Goal: Navigation & Orientation: Understand site structure

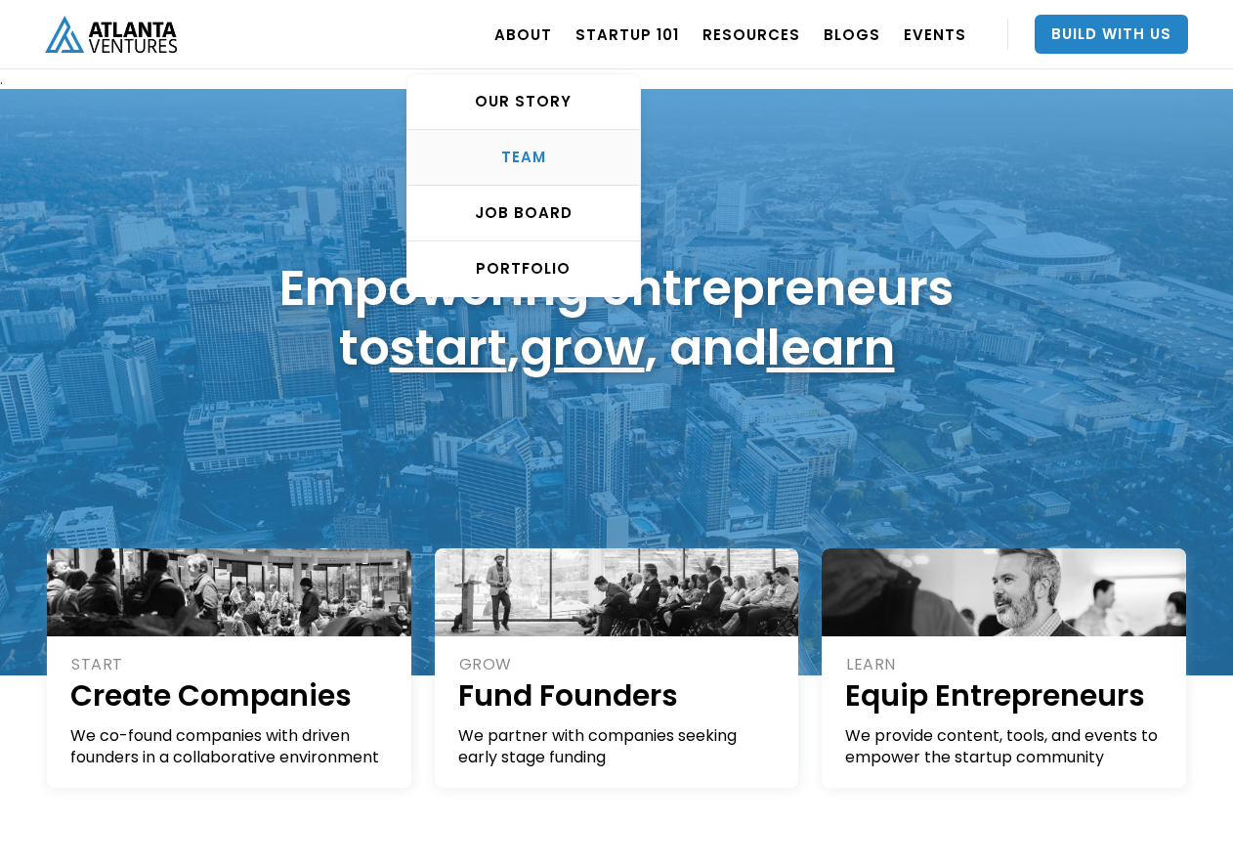
click at [537, 152] on div "TEAM" at bounding box center [523, 158] width 233 height 20
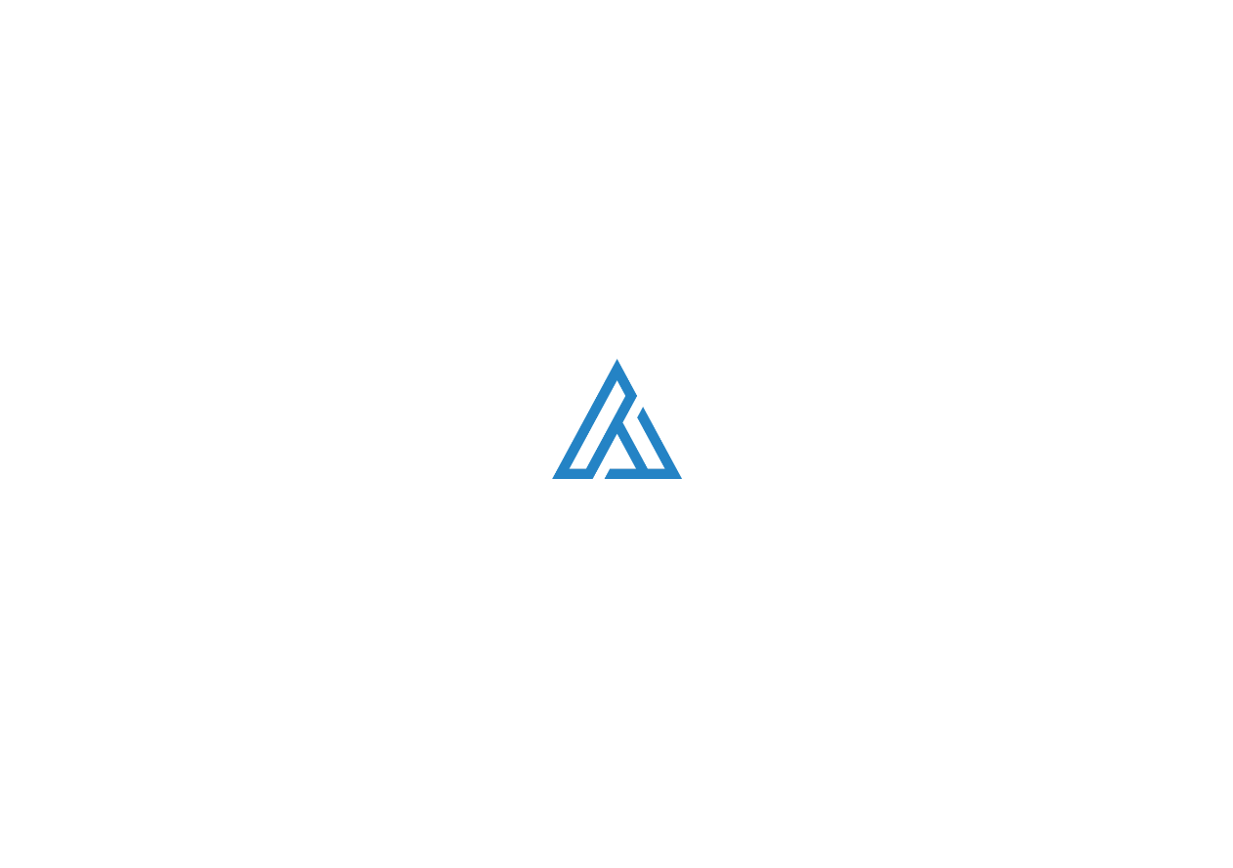
scroll to position [2470, 0]
click at [537, 152] on div "Loading. . ." at bounding box center [616, 434] width 1233 height 868
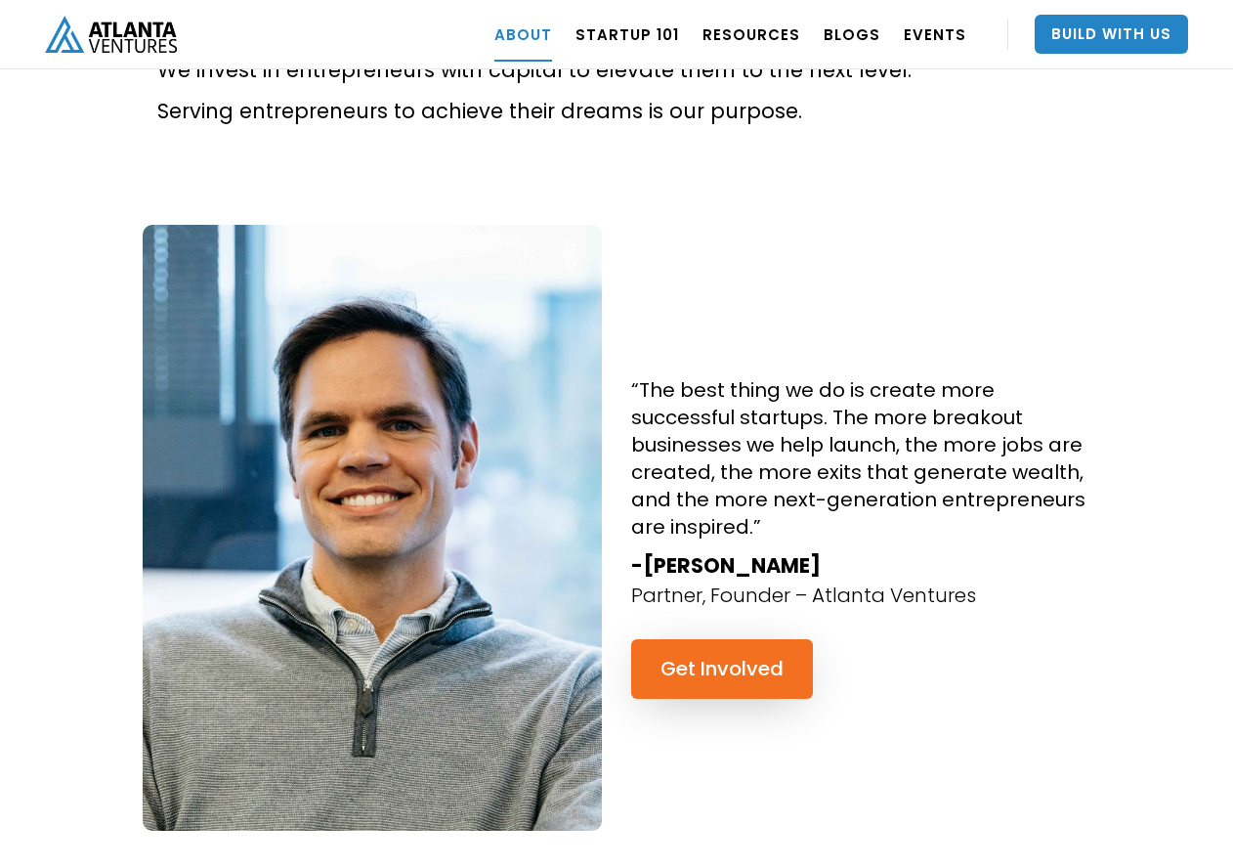
scroll to position [1667, 0]
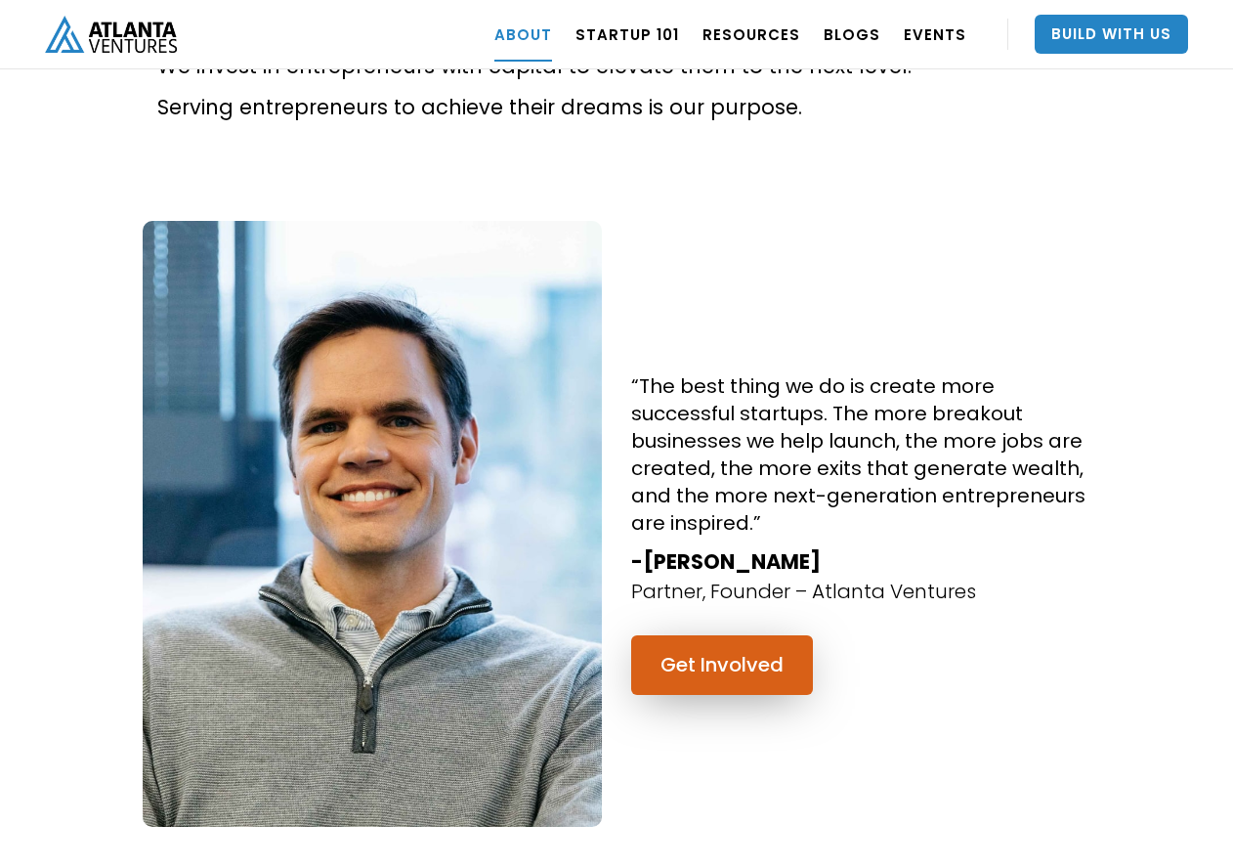
click at [704, 635] on link "Get Involved" at bounding box center [722, 665] width 182 height 60
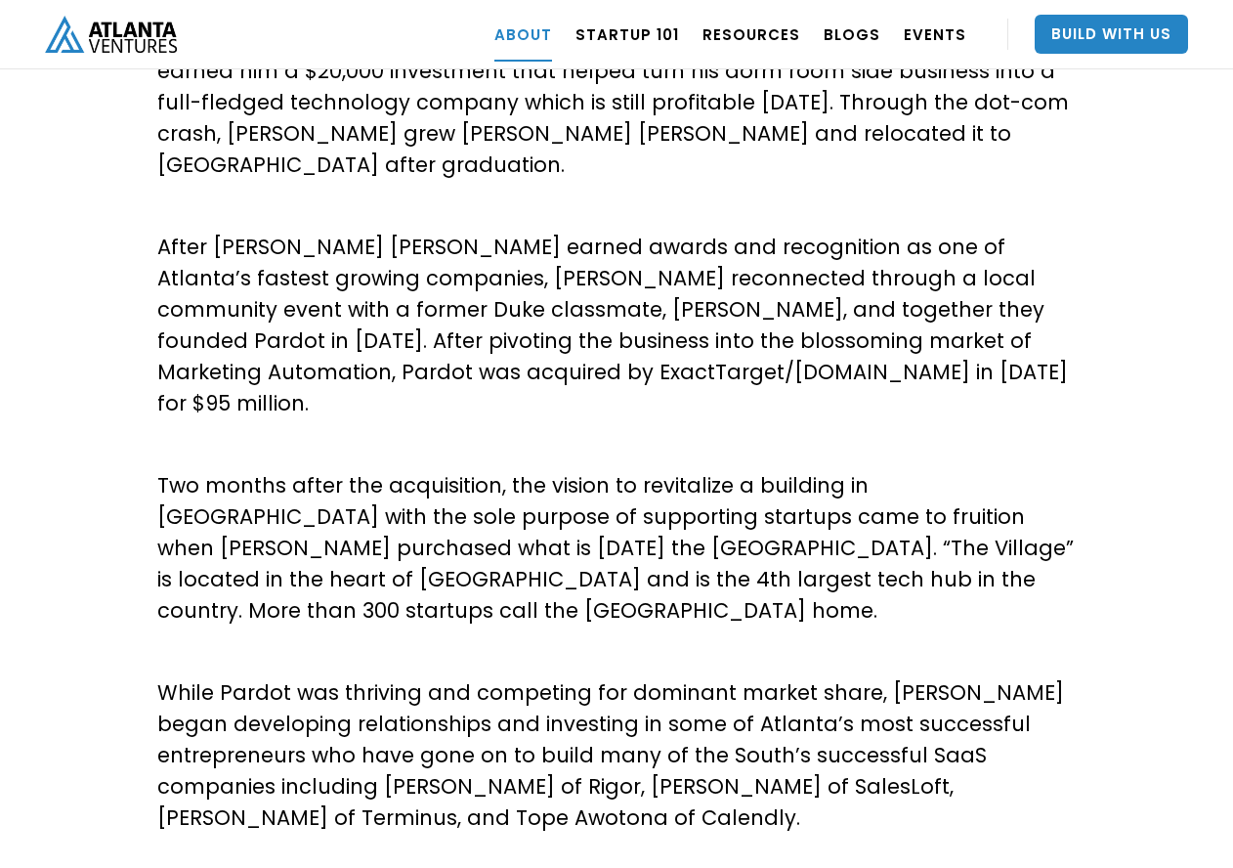
scroll to position [0, 0]
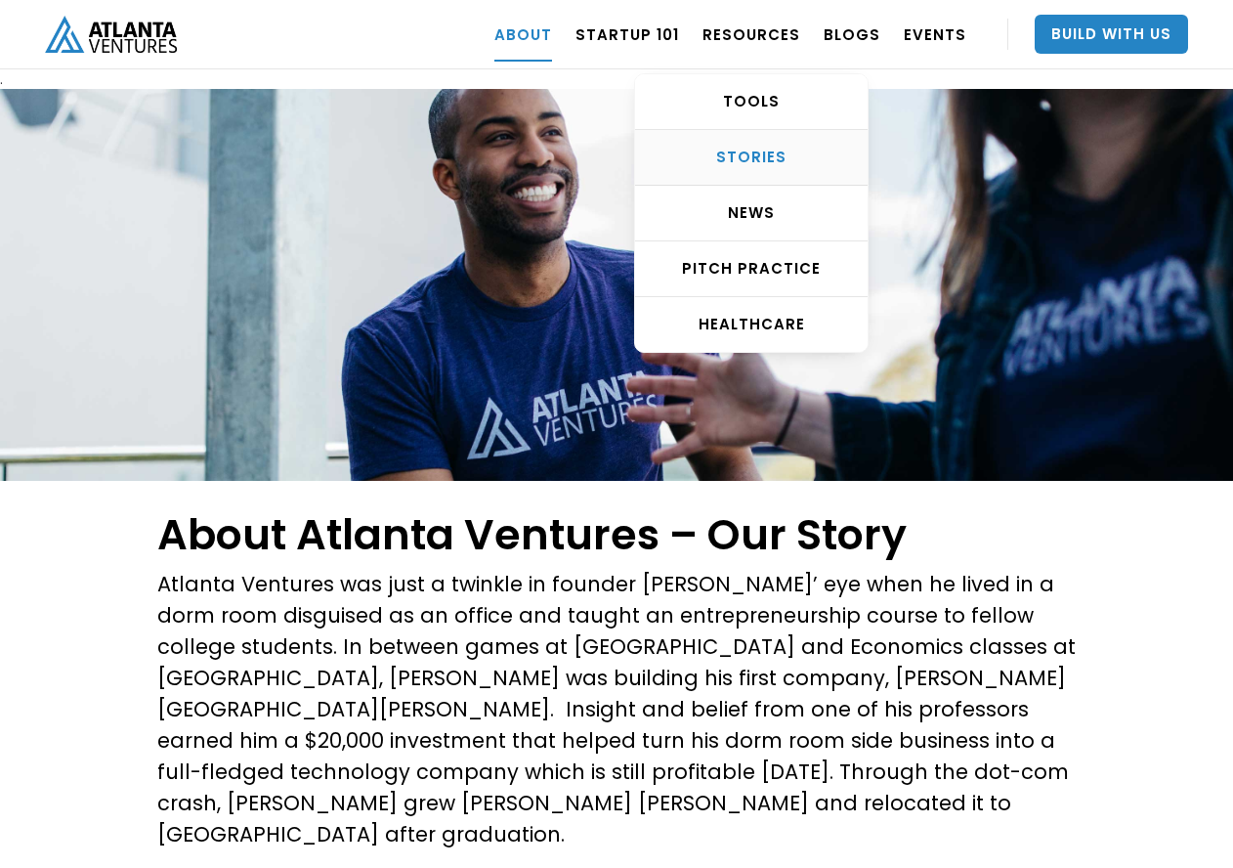
click at [754, 154] on div "STORIES" at bounding box center [751, 158] width 233 height 20
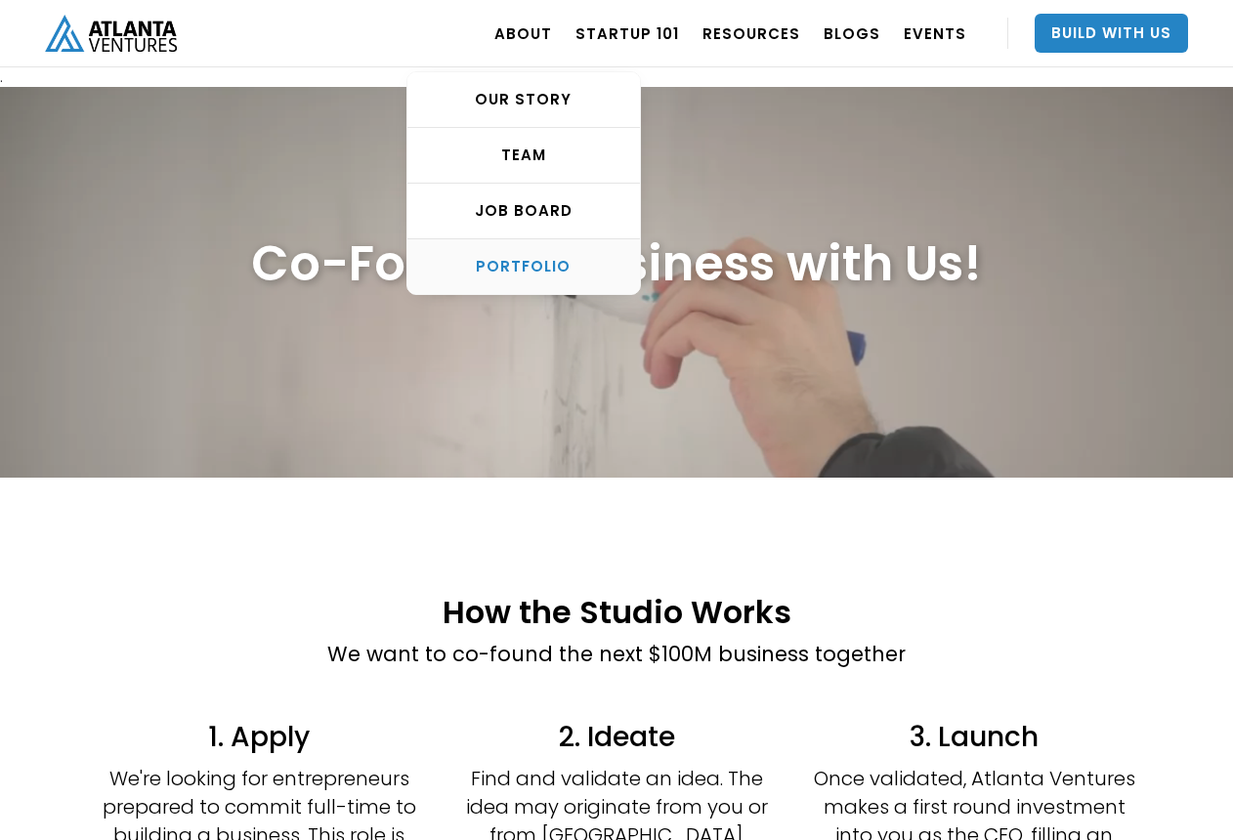
click at [520, 264] on div "PORTFOLIO" at bounding box center [523, 267] width 233 height 20
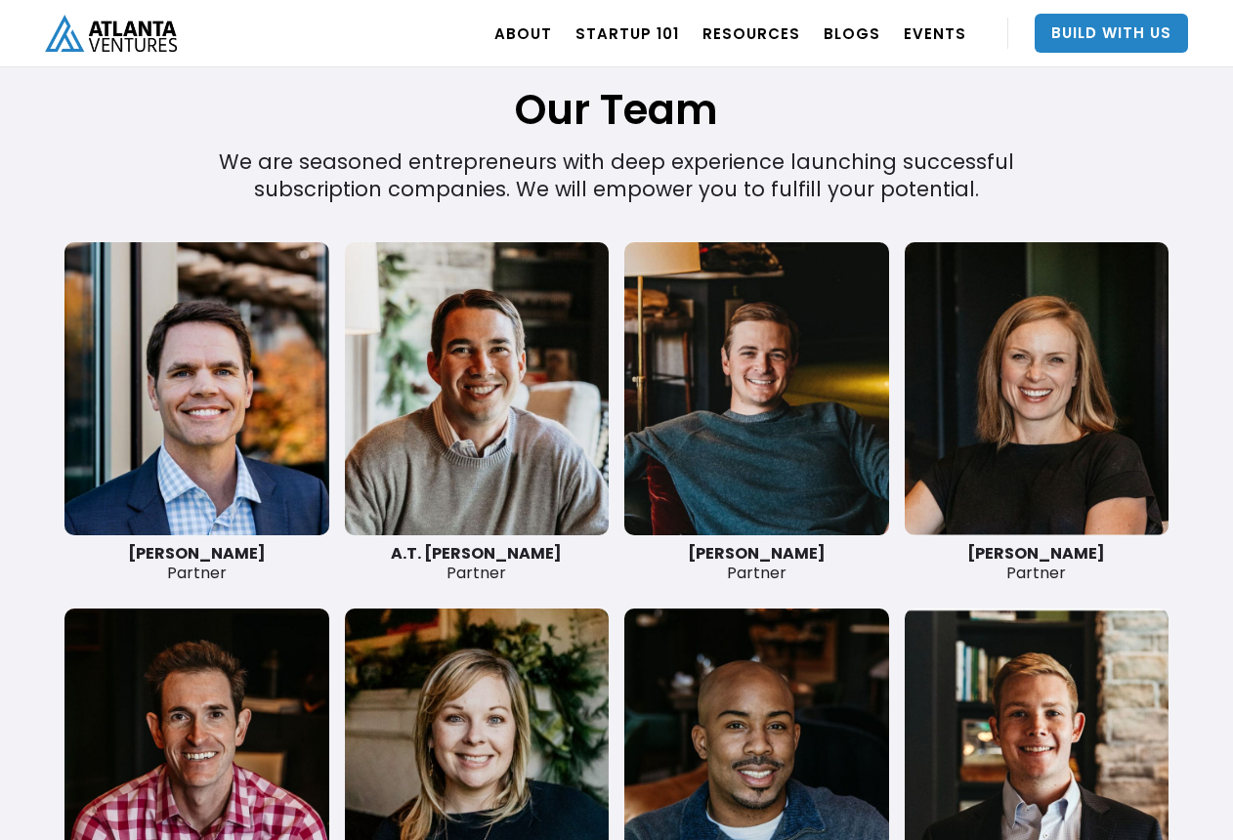
scroll to position [4691, 0]
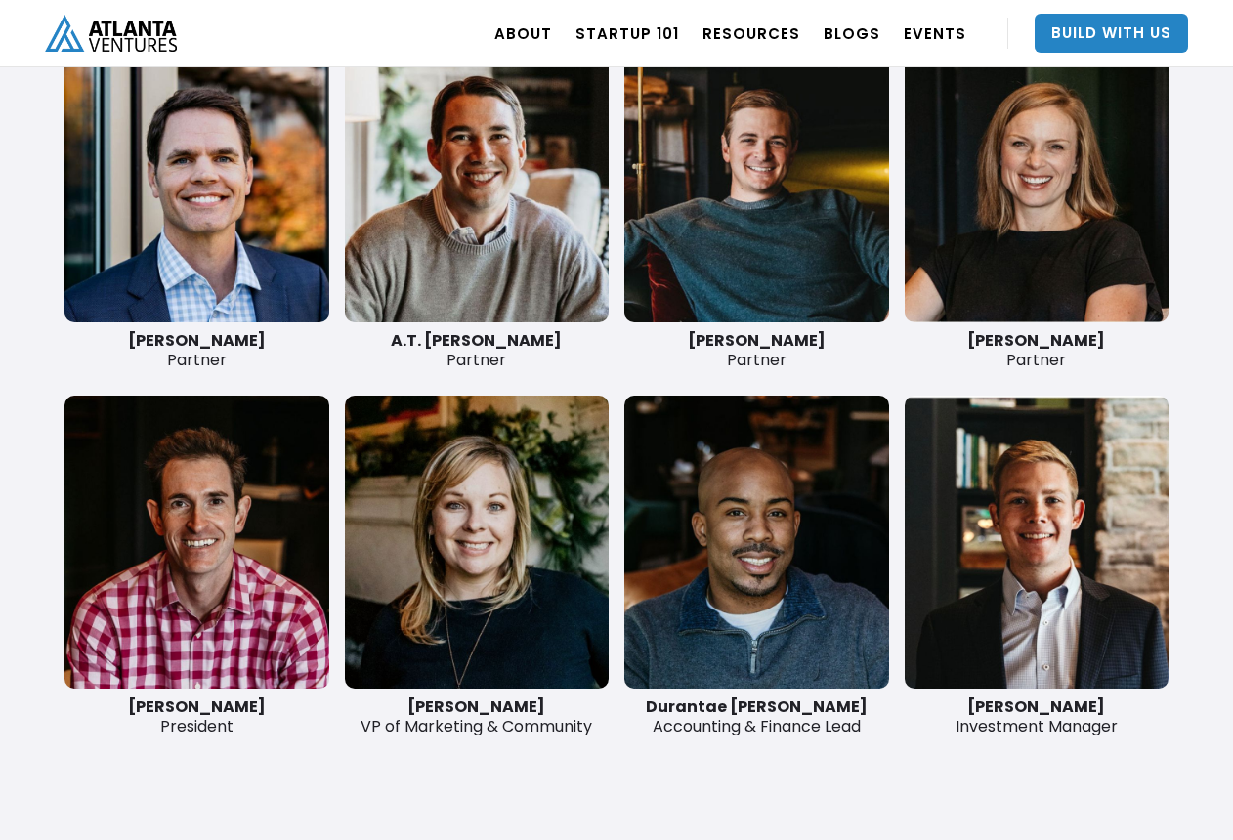
click at [199, 344] on strong "[PERSON_NAME]" at bounding box center [197, 340] width 138 height 22
click at [195, 257] on link at bounding box center [196, 175] width 265 height 293
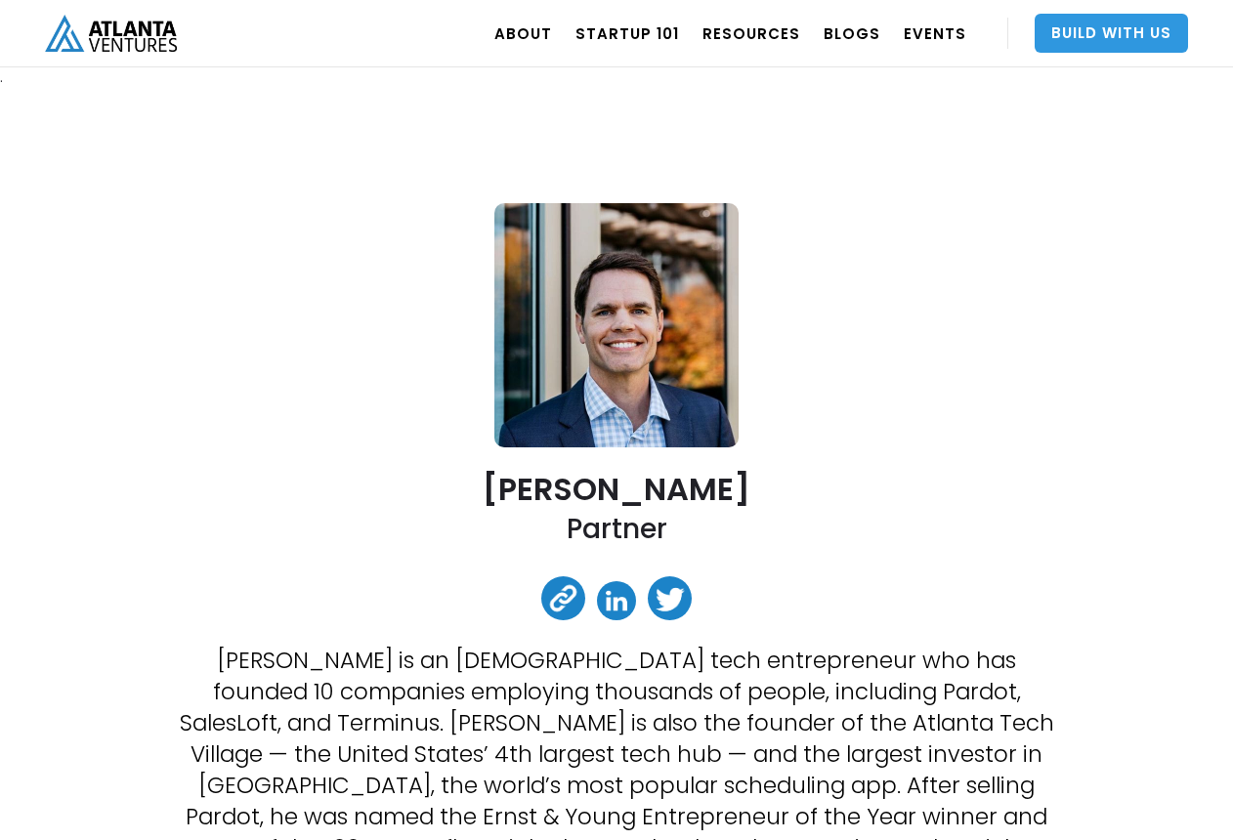
click at [1120, 32] on link "Build With Us" at bounding box center [1111, 33] width 153 height 39
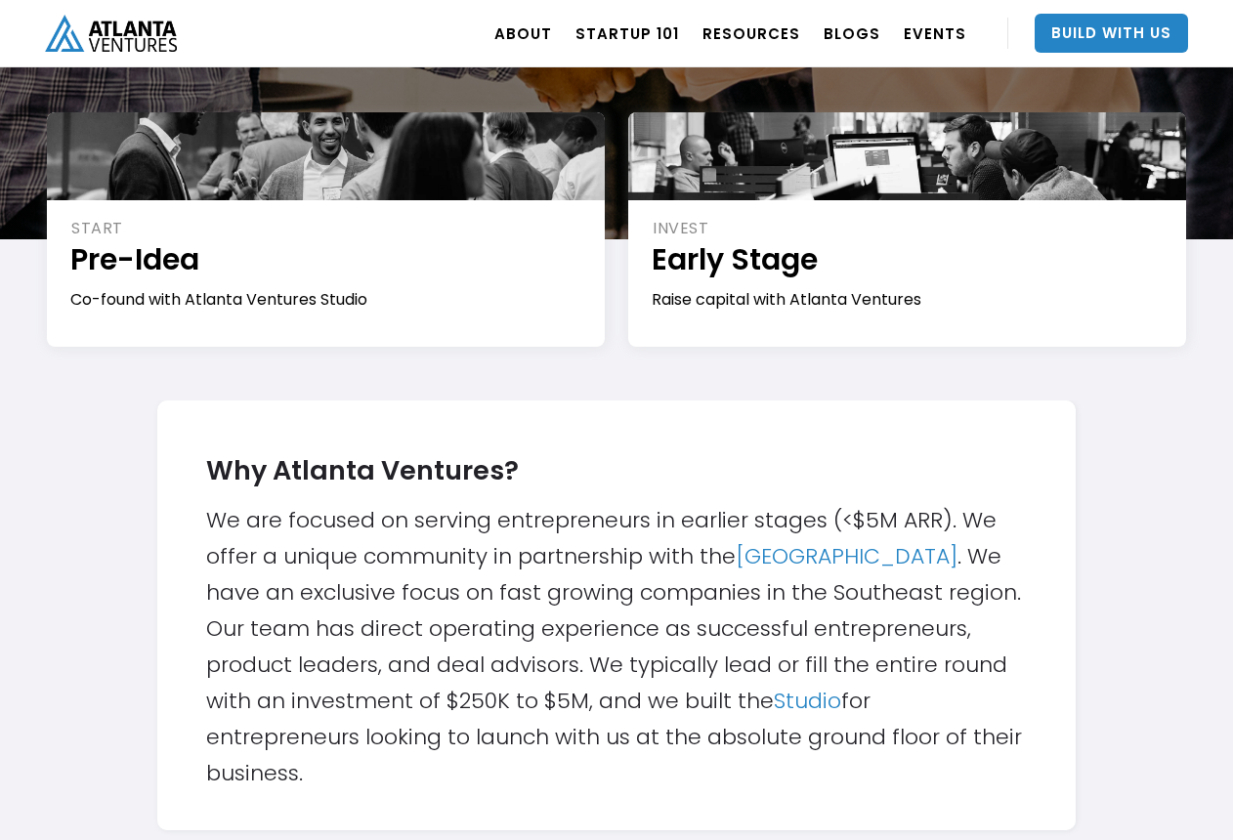
scroll to position [275, 0]
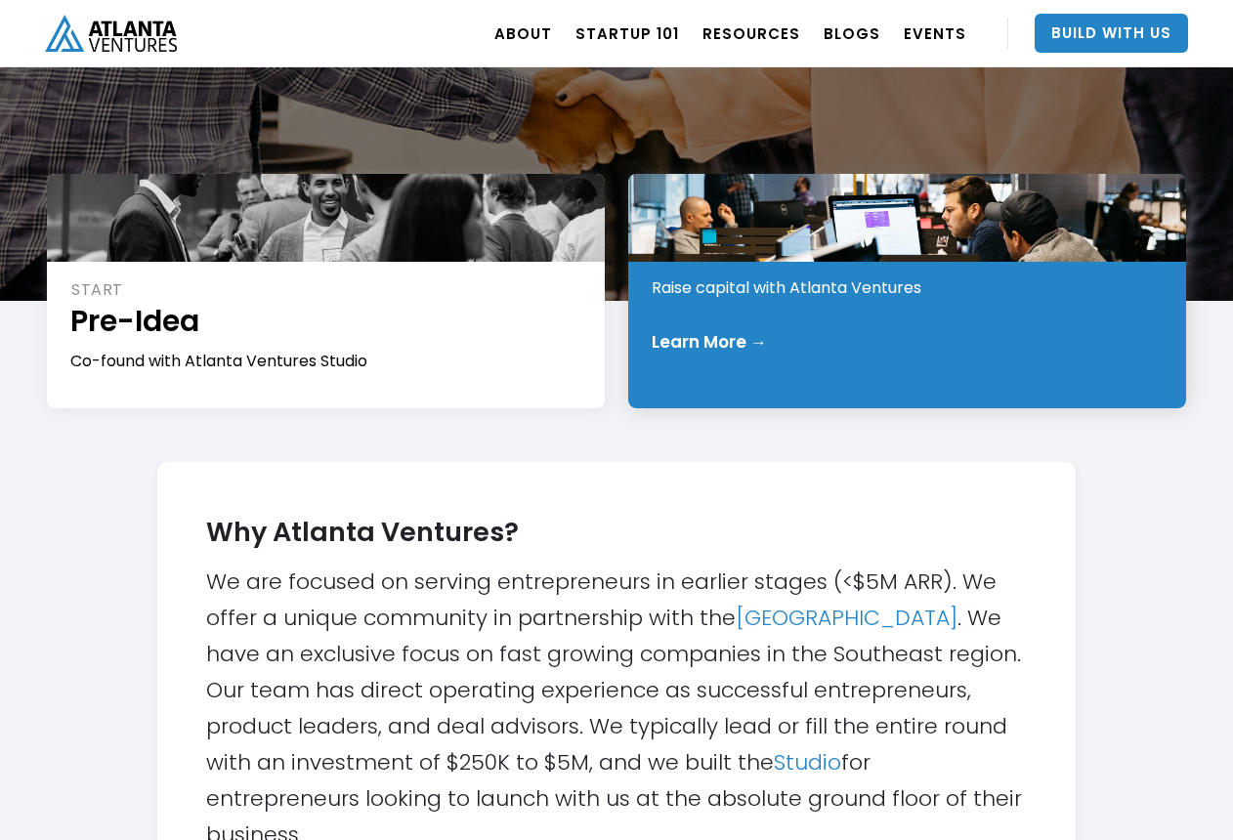
click at [737, 281] on div "Raise capital with Atlanta Ventures" at bounding box center [908, 288] width 513 height 21
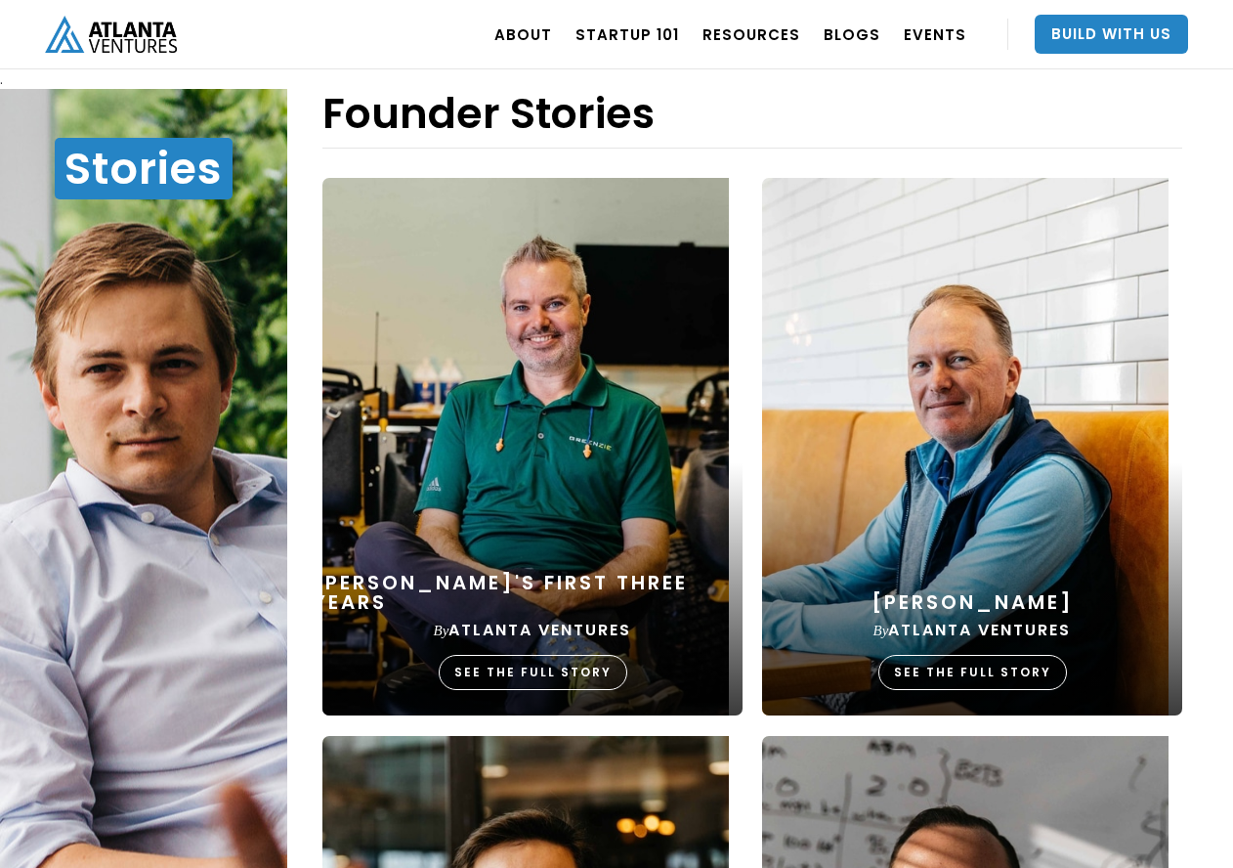
click at [754, 154] on body ". Loading. . . ABOUT OUR STORY TEAM Job Board PORTFOLIO Startup 101 RESOURCES T…" at bounding box center [616, 443] width 1233 height 887
